Goal: Use online tool/utility: Utilize a website feature to perform a specific function

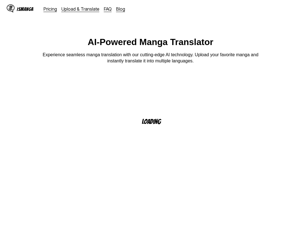
scroll to position [81, 0]
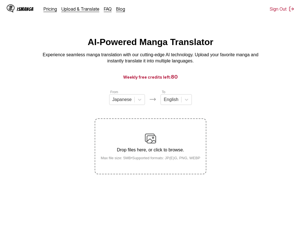
click at [201, 210] on main "AI-Powered Manga Translator Experience seamless manga translation with our cutt…" at bounding box center [150, 140] width 301 height 207
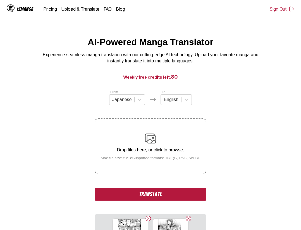
click at [159, 192] on button "Translate" at bounding box center [151, 193] width 112 height 13
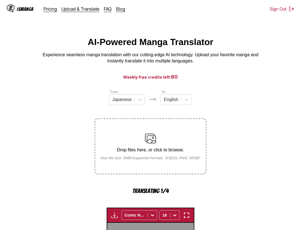
scroll to position [172, 0]
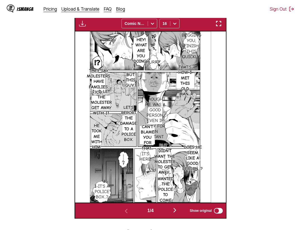
click at [249, 63] on section "From Japanese To English Drop files here, or click to browse. Max file size: 5M…" at bounding box center [150, 67] width 292 height 301
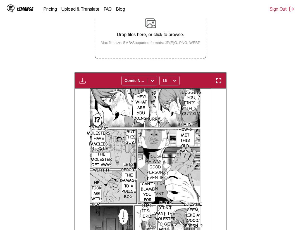
click at [218, 82] on img "button" at bounding box center [218, 80] width 7 height 7
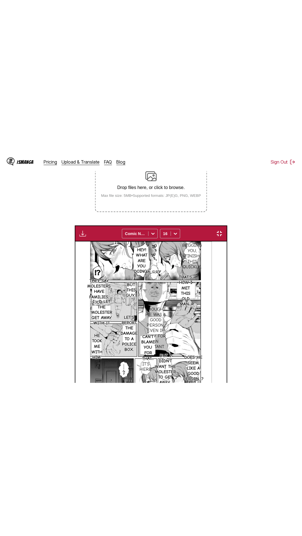
scroll to position [35, 0]
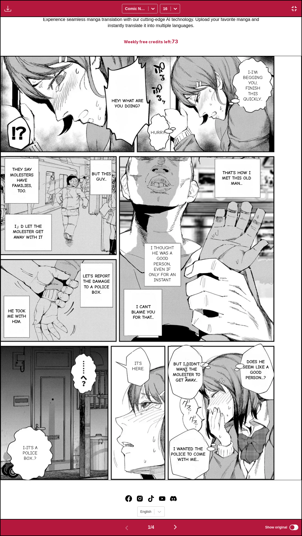
click at [227, 0] on div "Download Panel Download All Comic Neue 16" at bounding box center [151, 8] width 302 height 17
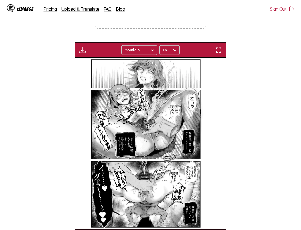
scroll to position [60, 0]
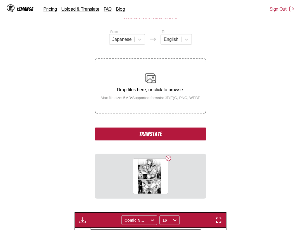
click at [173, 135] on button "Translate" at bounding box center [151, 133] width 112 height 13
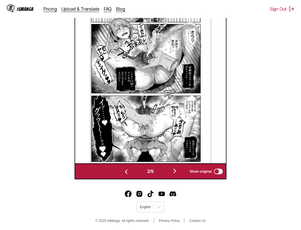
scroll to position [233, 0]
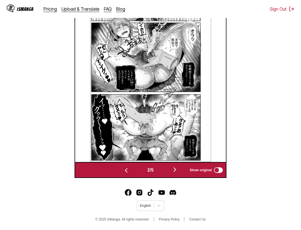
click at [178, 168] on img "button" at bounding box center [174, 169] width 7 height 7
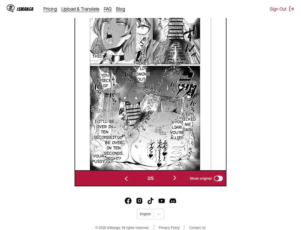
click at [179, 168] on img at bounding box center [150, 84] width 121 height 171
click at [177, 179] on img "button" at bounding box center [174, 177] width 7 height 7
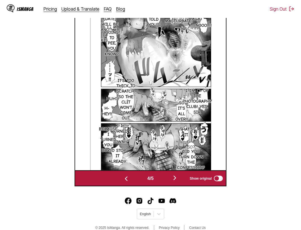
click at [178, 178] on img "button" at bounding box center [174, 177] width 7 height 7
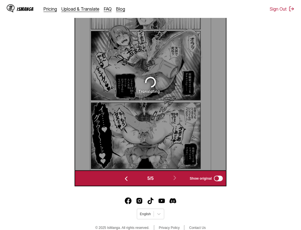
scroll to position [138, 0]
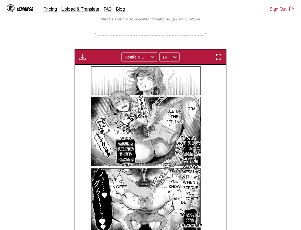
click at [217, 56] on img "button" at bounding box center [218, 57] width 7 height 7
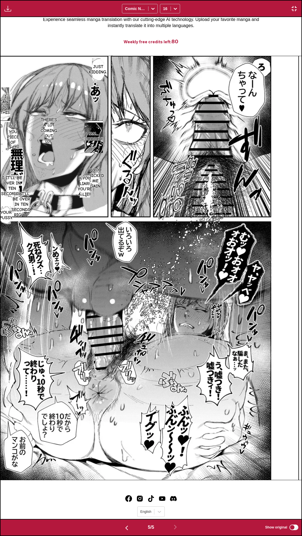
scroll to position [0, 1202]
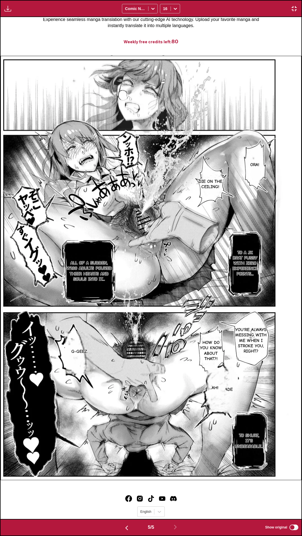
click at [200, 0] on div "Download Panel Download All Comic Neue 16" at bounding box center [151, 8] width 302 height 17
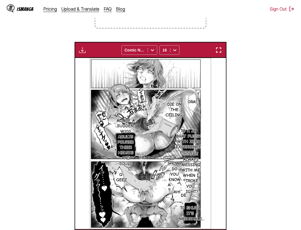
scroll to position [0, 604]
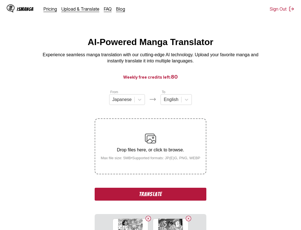
click at [177, 195] on button "Translate" at bounding box center [151, 193] width 112 height 13
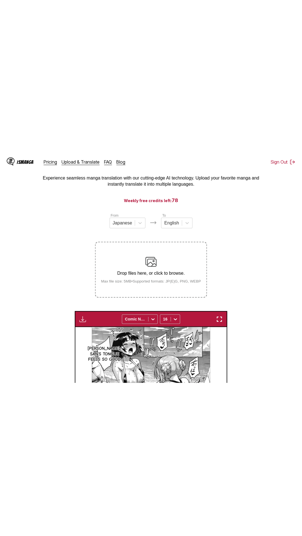
scroll to position [1, 0]
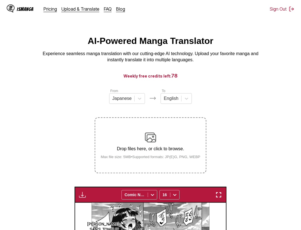
click at [223, 192] on button "button" at bounding box center [219, 194] width 10 height 7
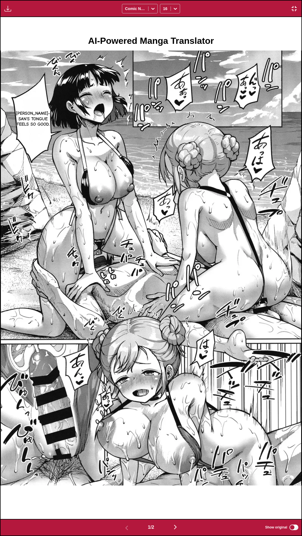
click at [247, 0] on div "Download Panel Download All Comic Neue 16" at bounding box center [151, 8] width 302 height 17
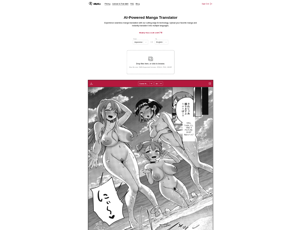
scroll to position [0, 151]
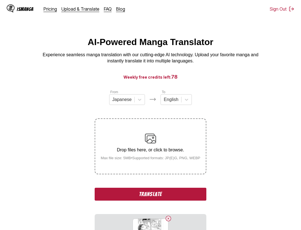
click at [163, 195] on button "Translate" at bounding box center [151, 193] width 112 height 13
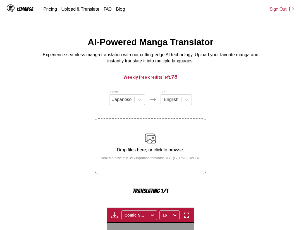
scroll to position [172, 0]
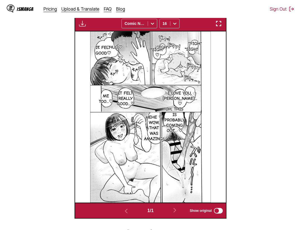
click at [223, 24] on button "button" at bounding box center [219, 23] width 10 height 7
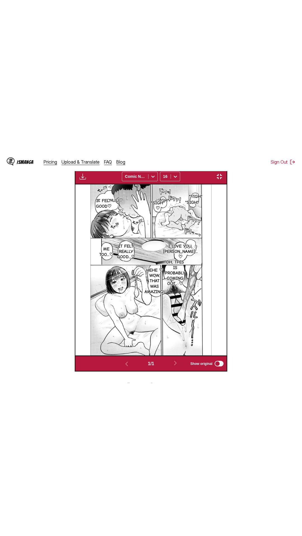
scroll to position [35, 0]
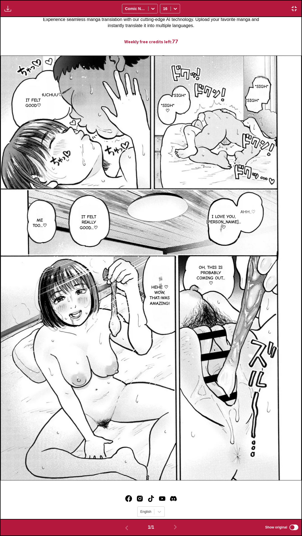
click at [225, 0] on div "Download Panel Download All Comic Neue 16" at bounding box center [151, 8] width 302 height 17
click at [293, 8] on img "button" at bounding box center [293, 8] width 7 height 7
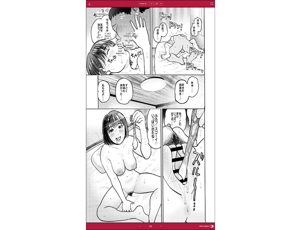
scroll to position [145, 0]
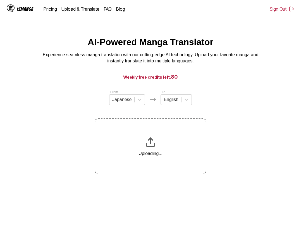
click at [256, 93] on section "From Japanese To English Uploading..." at bounding box center [150, 131] width 292 height 85
